Goal: Task Accomplishment & Management: Manage account settings

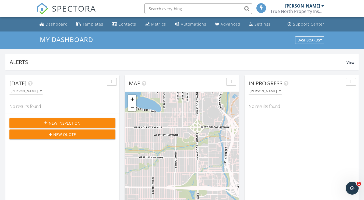
click at [255, 22] on div "Settings" at bounding box center [263, 24] width 16 height 5
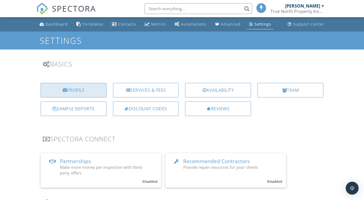
click at [70, 93] on div "Profile" at bounding box center [74, 90] width 66 height 15
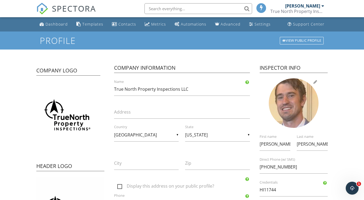
click at [304, 108] on div at bounding box center [294, 103] width 50 height 50
click at [312, 86] on div at bounding box center [294, 103] width 50 height 50
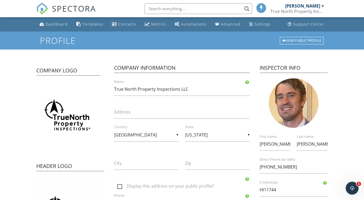
drag, startPoint x: 300, startPoint y: 118, endPoint x: 322, endPoint y: 85, distance: 40.3
click at [322, 85] on div at bounding box center [294, 103] width 75 height 50
